Goal: Transaction & Acquisition: Obtain resource

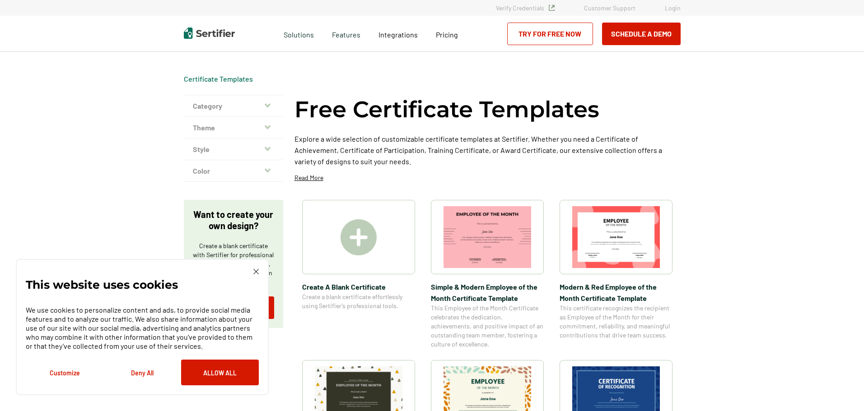
click at [147, 372] on button "Deny All" at bounding box center [142, 373] width 78 height 26
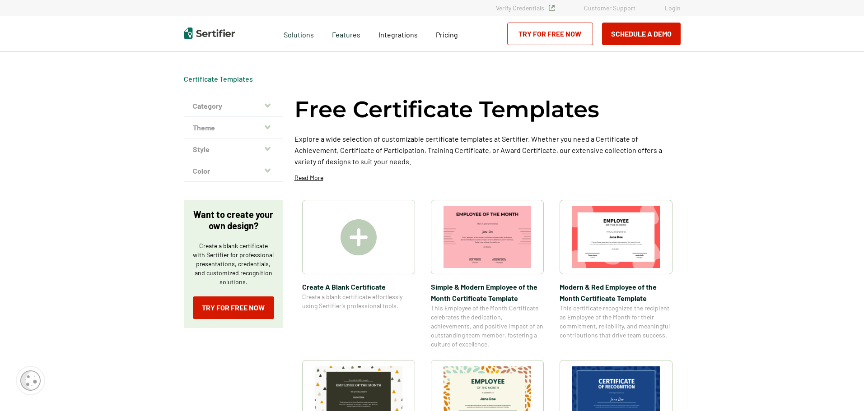
click at [388, 260] on div at bounding box center [358, 237] width 113 height 74
